Goal: Information Seeking & Learning: Learn about a topic

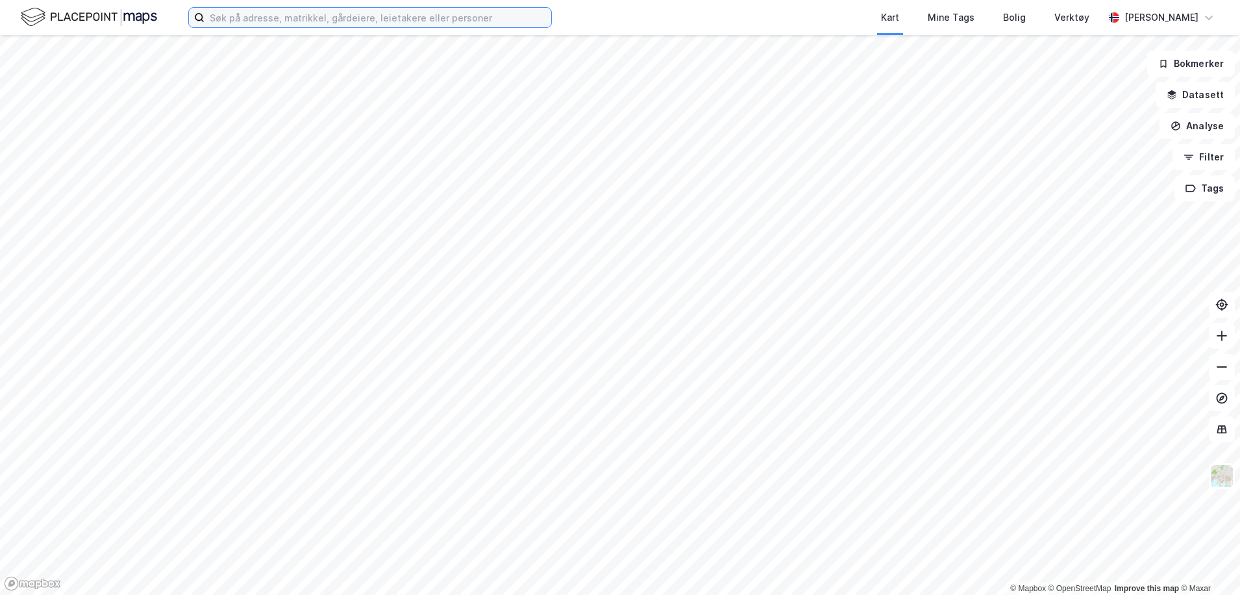
click at [397, 18] on input at bounding box center [378, 17] width 347 height 19
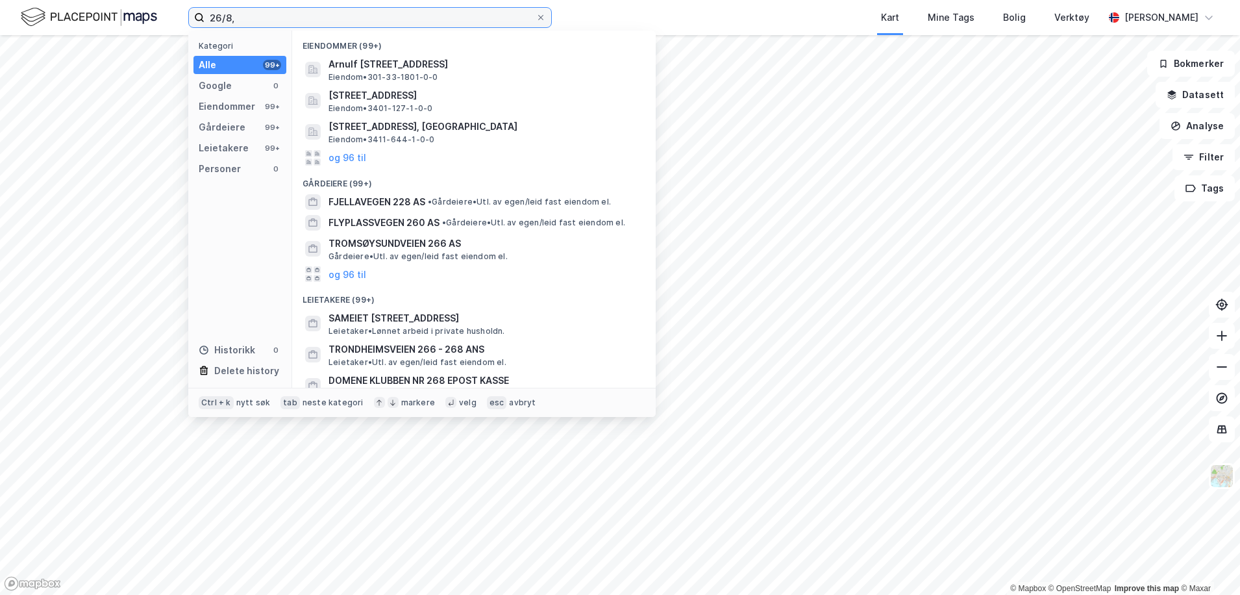
type input "26/8,"
click at [542, 18] on icon at bounding box center [540, 17] width 5 height 5
click at [536, 18] on input "26/8," at bounding box center [370, 17] width 331 height 19
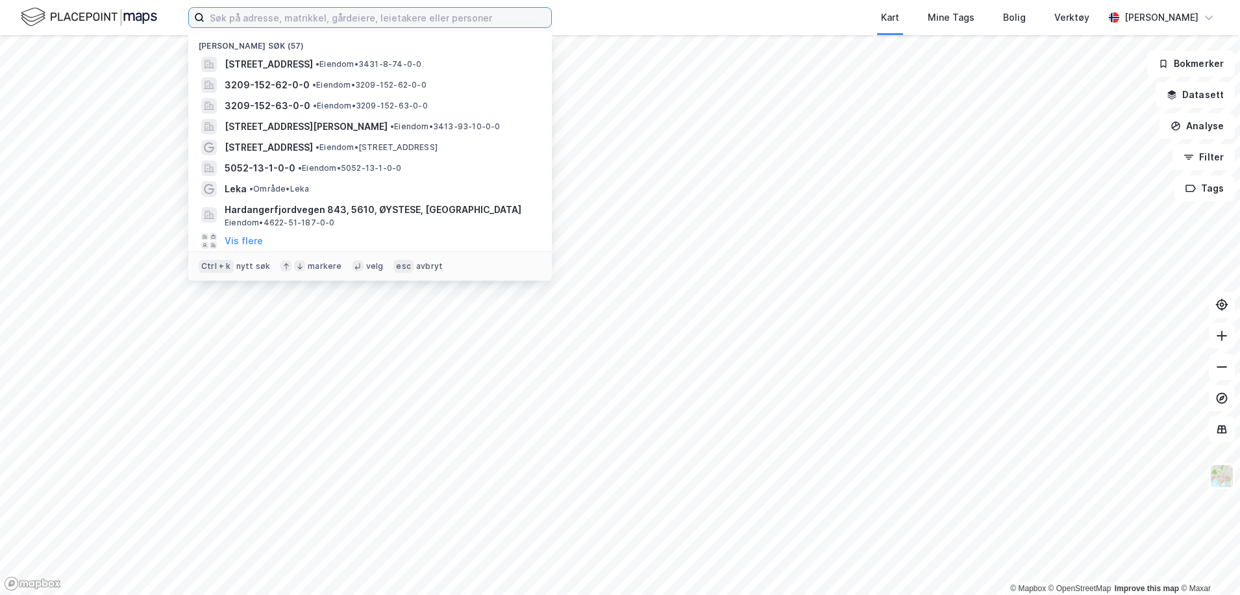
paste input "[STREET_ADDRESS]"
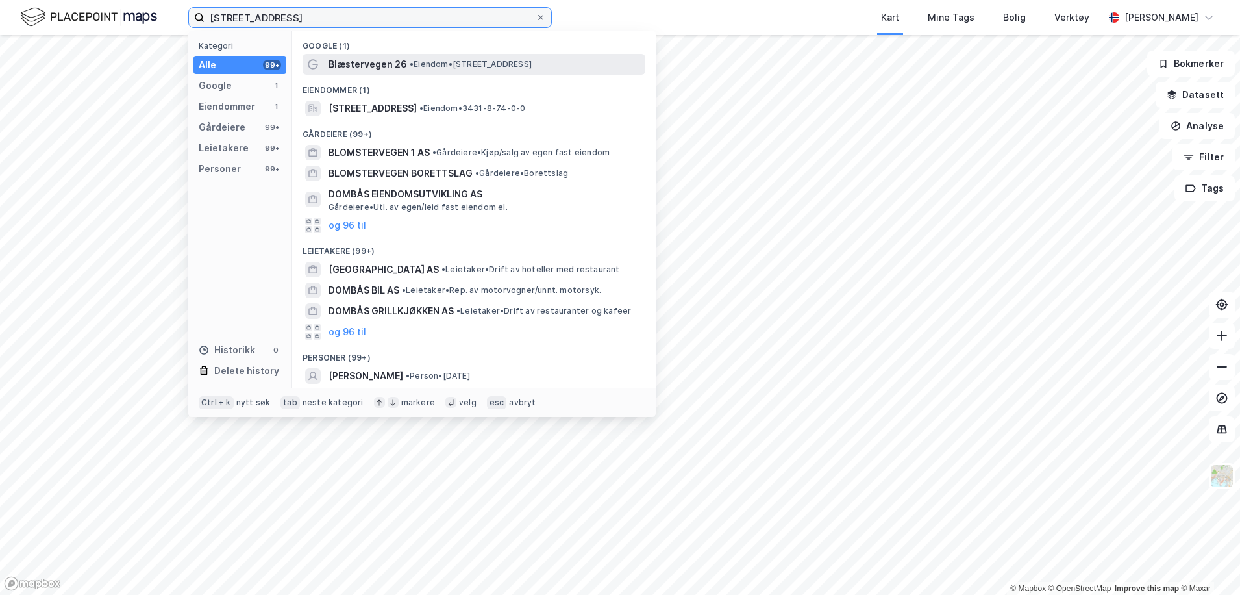
type input "[STREET_ADDRESS]"
click at [392, 67] on span "Blæstervegen 26" at bounding box center [368, 64] width 79 height 16
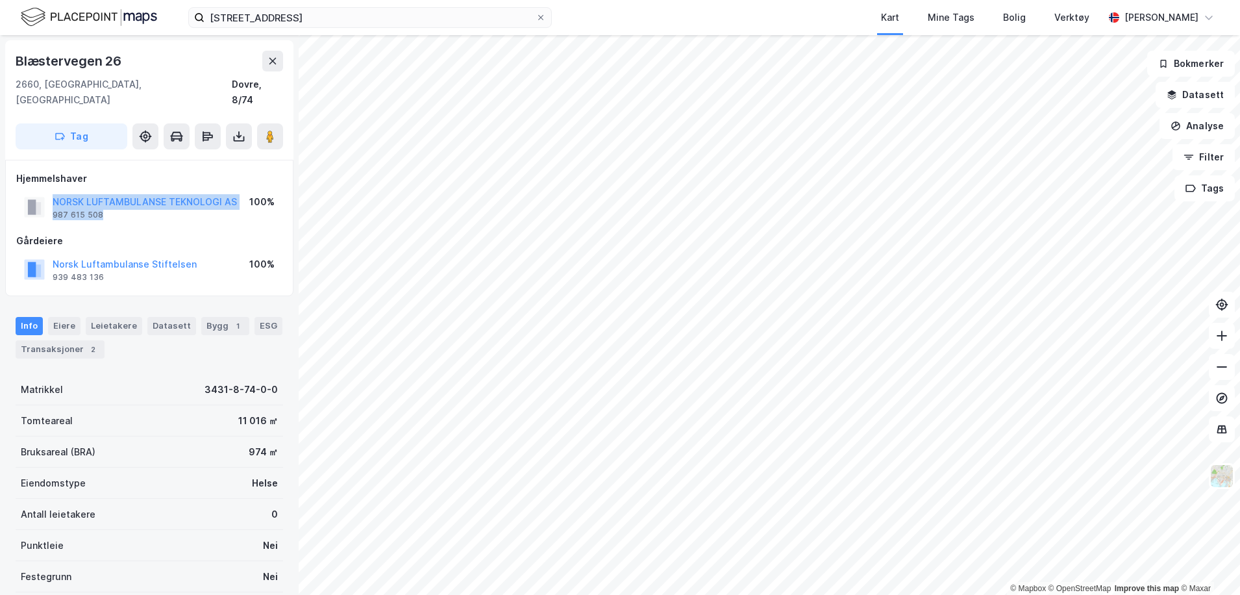
drag, startPoint x: 110, startPoint y: 200, endPoint x: 51, endPoint y: 184, distance: 61.1
click at [51, 194] on div "NORSK LUFTAMBULANSE TEKNOLOGI AS 987 615 508" at bounding box center [130, 207] width 213 height 26
copy div "NORSK LUFTAMBULANSE TEKNOLOGI AS 987 615 508"
click at [0, 0] on button "Norsk Luftambulanse Stiftelsen" at bounding box center [0, 0] width 0 height 0
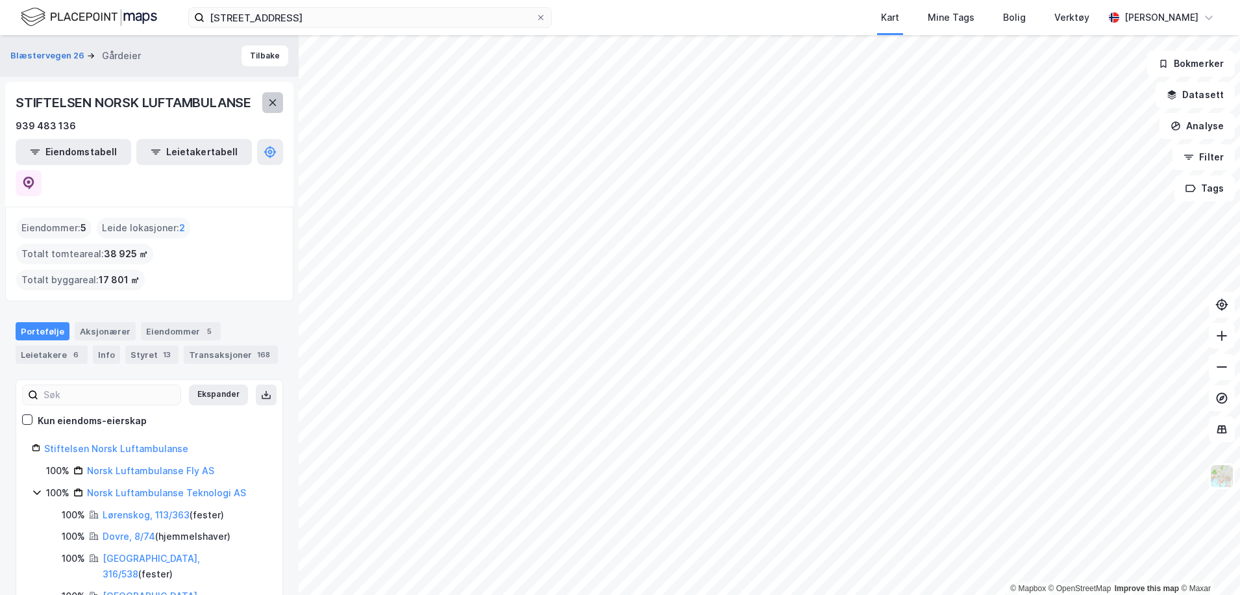
click at [269, 103] on icon at bounding box center [273, 102] width 10 height 10
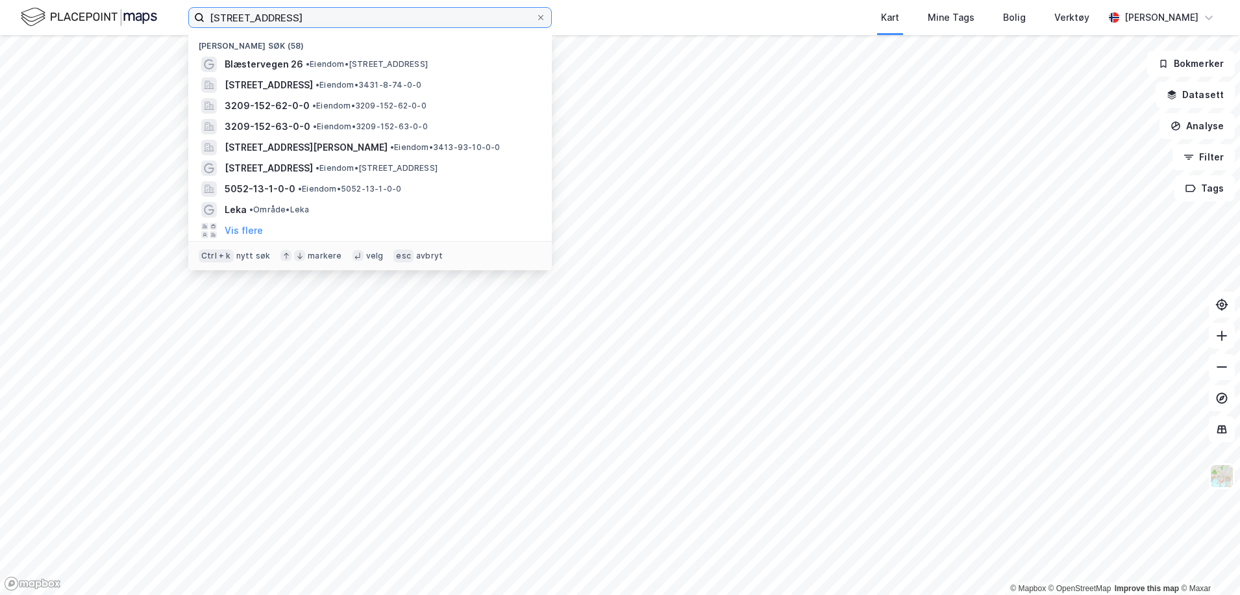
click at [386, 21] on input "[STREET_ADDRESS]" at bounding box center [370, 17] width 331 height 19
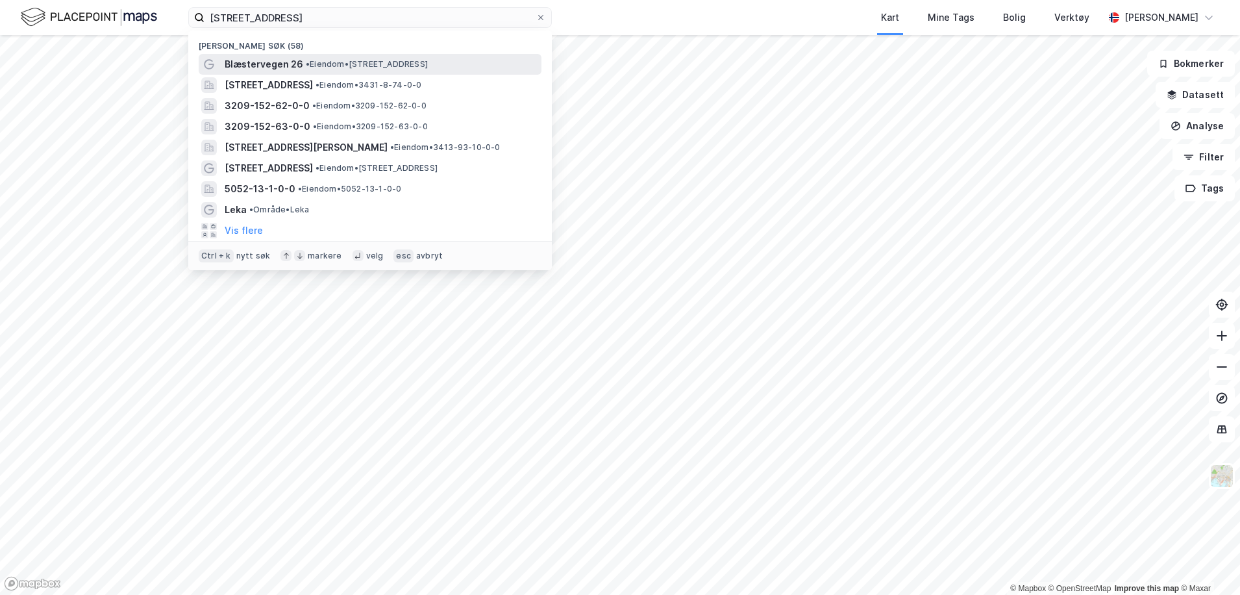
click at [323, 60] on span "• Eiendom • [STREET_ADDRESS]" at bounding box center [367, 64] width 122 height 10
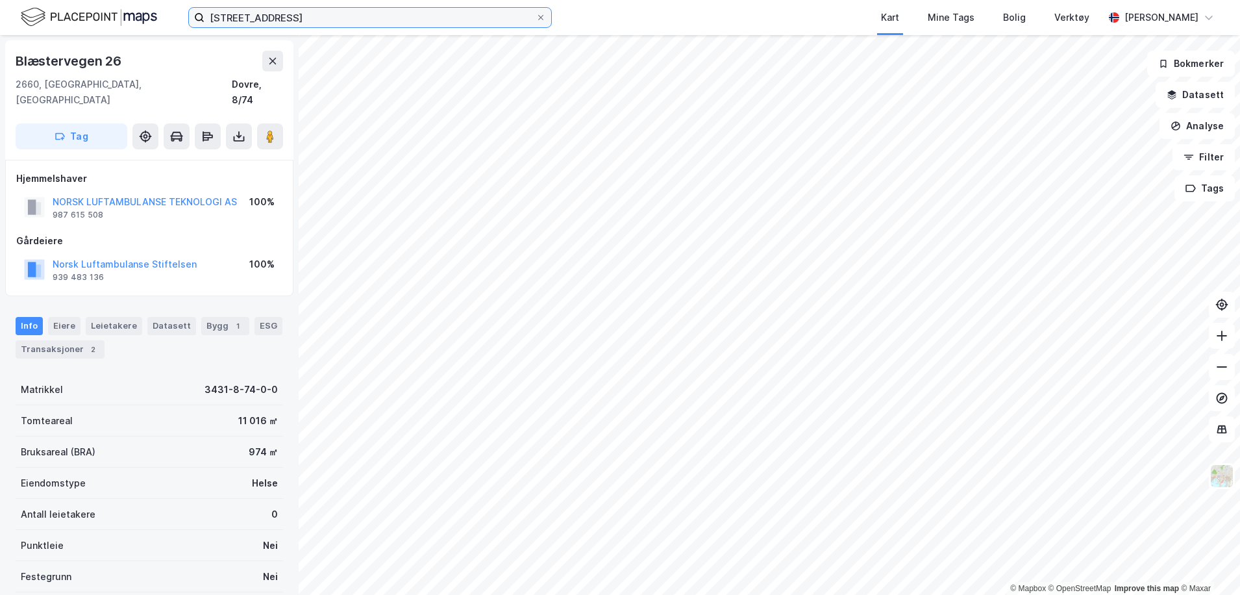
click at [395, 19] on input "[STREET_ADDRESS]" at bounding box center [370, 17] width 331 height 19
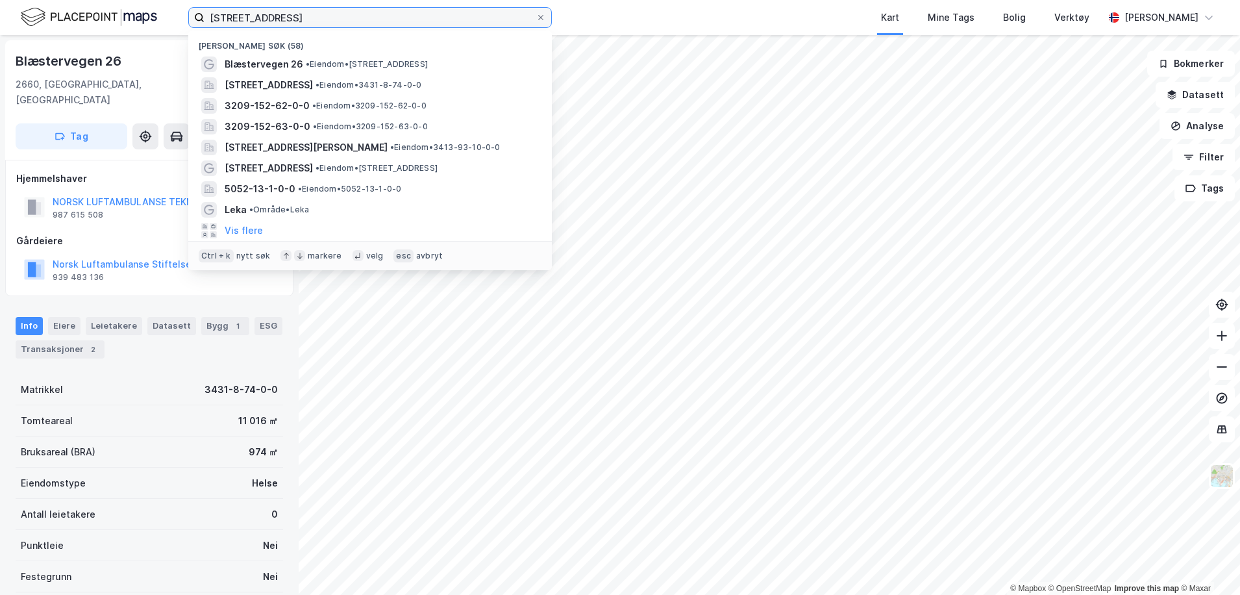
click at [395, 19] on input "[STREET_ADDRESS]" at bounding box center [370, 17] width 331 height 19
click at [542, 18] on icon at bounding box center [541, 18] width 8 height 8
click at [536, 18] on input "[STREET_ADDRESS]" at bounding box center [370, 17] width 331 height 19
